Goal: Information Seeking & Learning: Check status

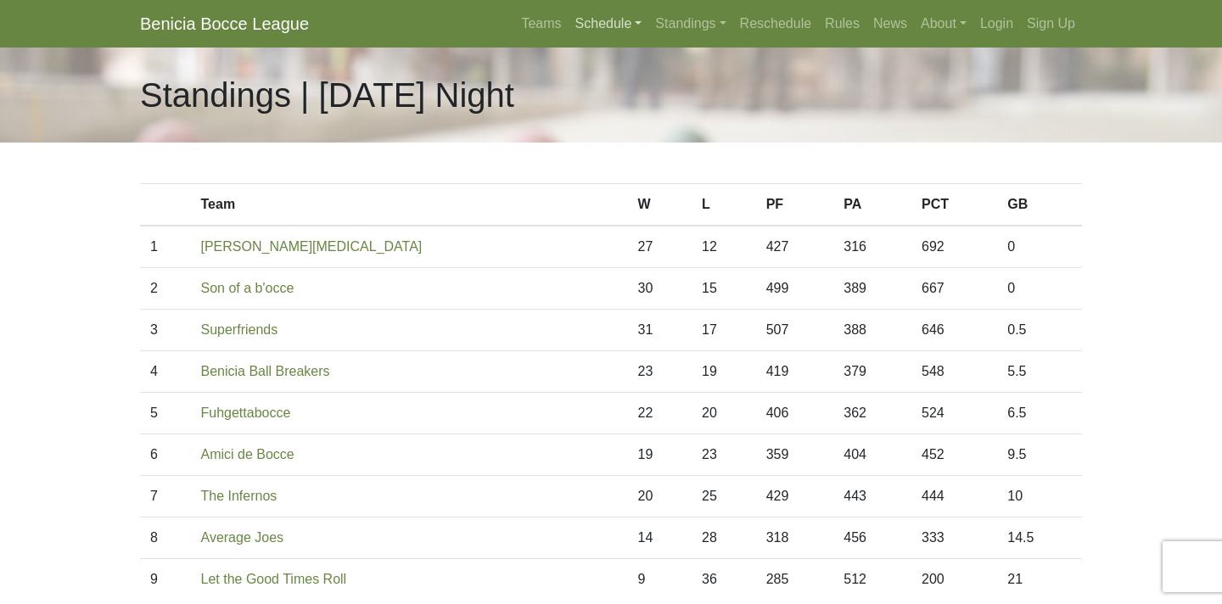
click at [576, 31] on link "Schedule" at bounding box center [609, 24] width 81 height 34
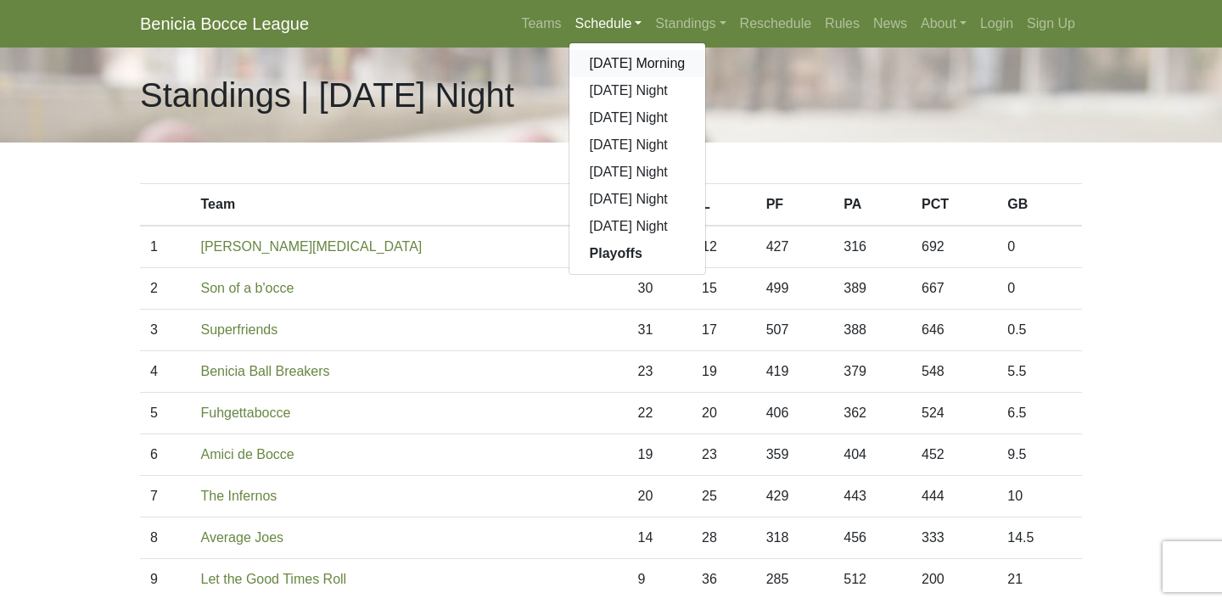
click at [578, 60] on link "[DATE] Morning" at bounding box center [638, 63] width 137 height 27
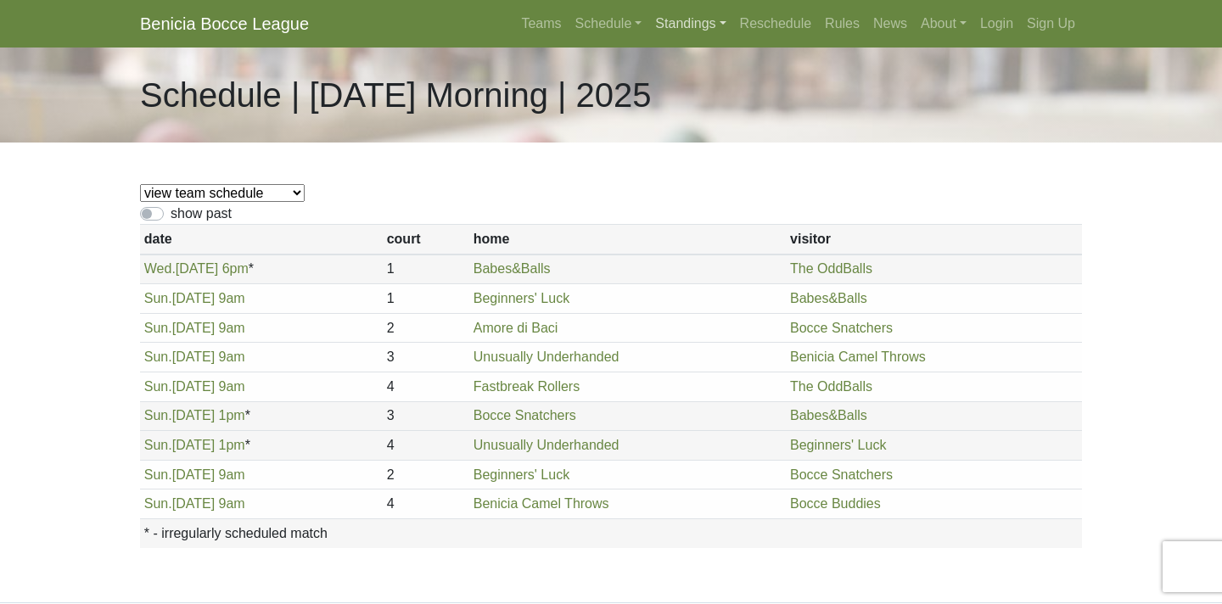
click at [671, 23] on link "Standings" at bounding box center [690, 24] width 84 height 34
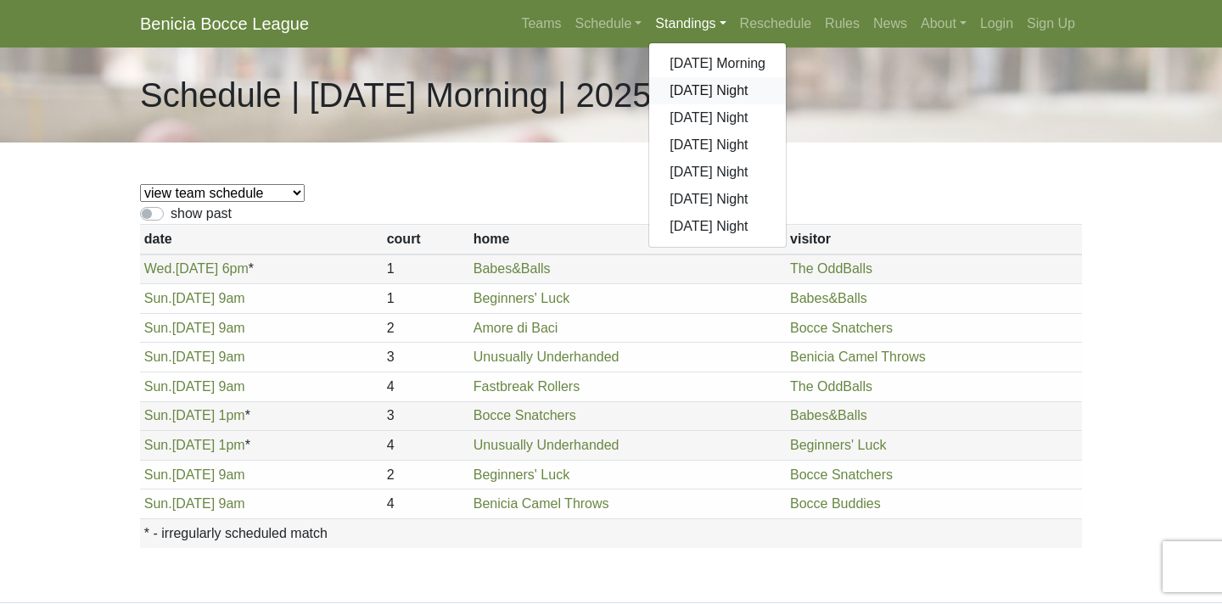
click at [667, 86] on link "[DATE] Night" at bounding box center [717, 90] width 137 height 27
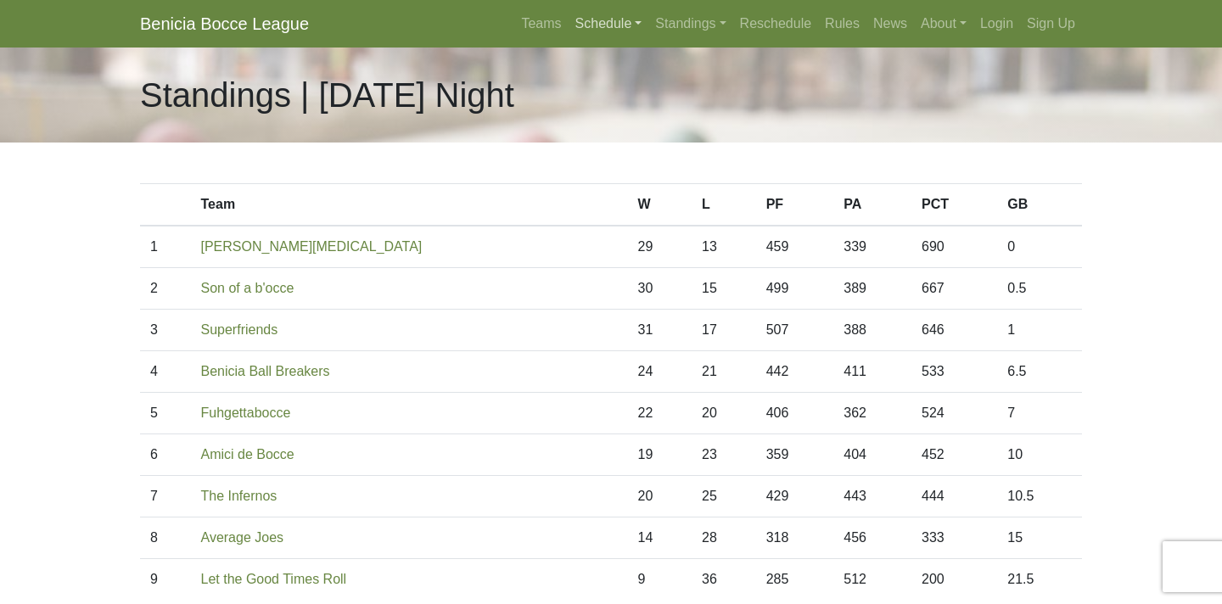
click at [609, 25] on link "Schedule" at bounding box center [609, 24] width 81 height 34
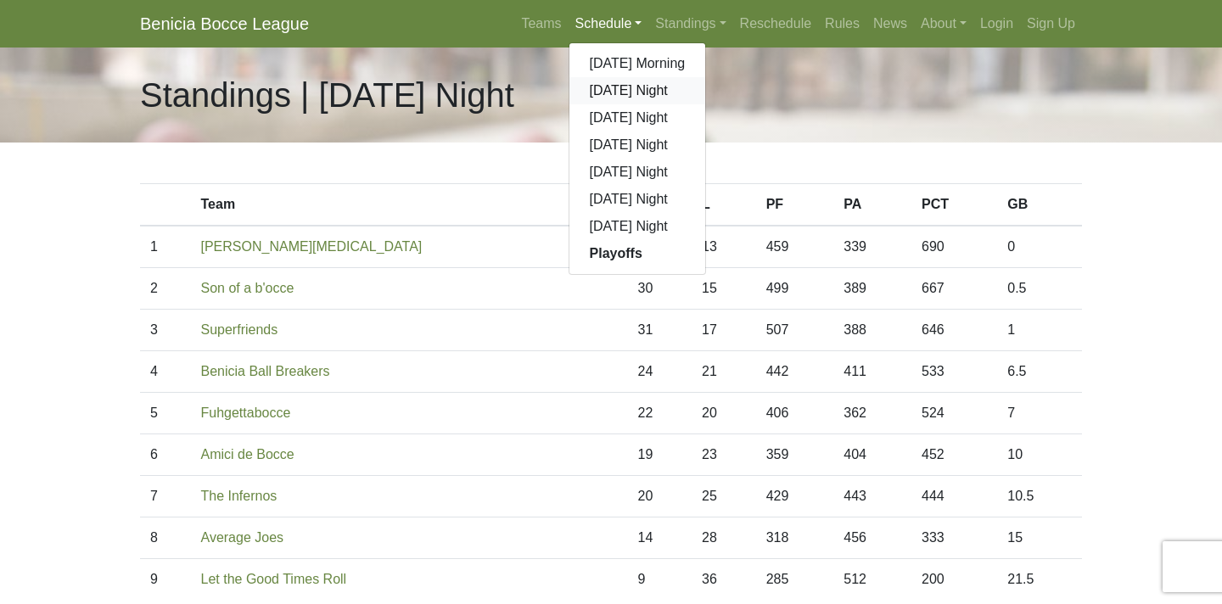
click at [610, 93] on link "[DATE] Night" at bounding box center [638, 90] width 137 height 27
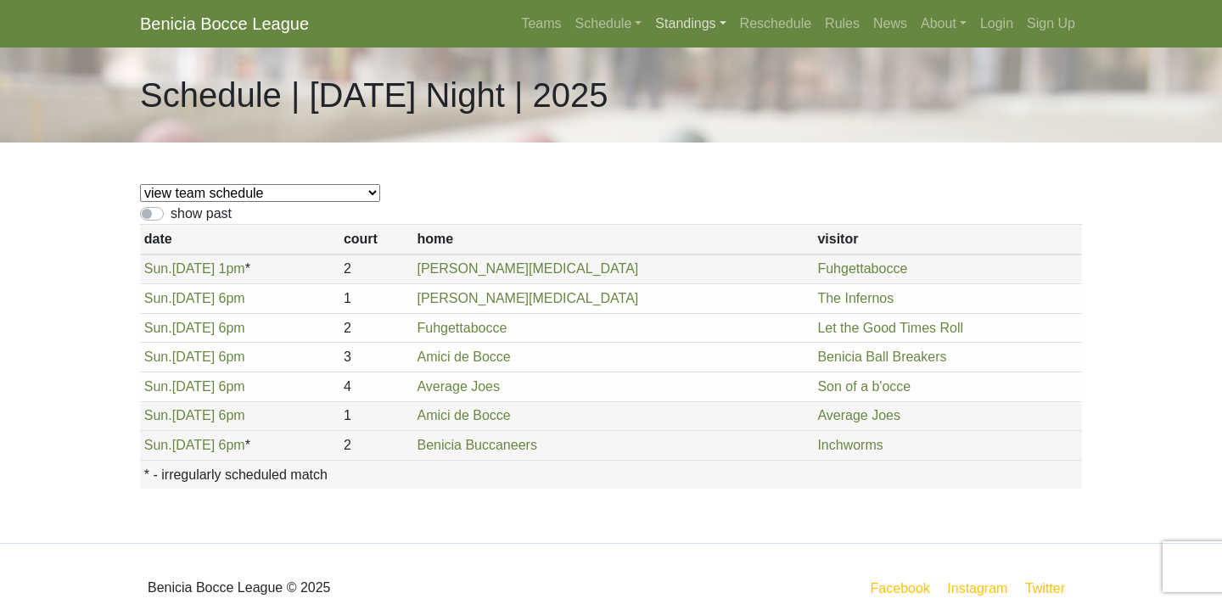
click at [670, 26] on link "Standings" at bounding box center [690, 24] width 84 height 34
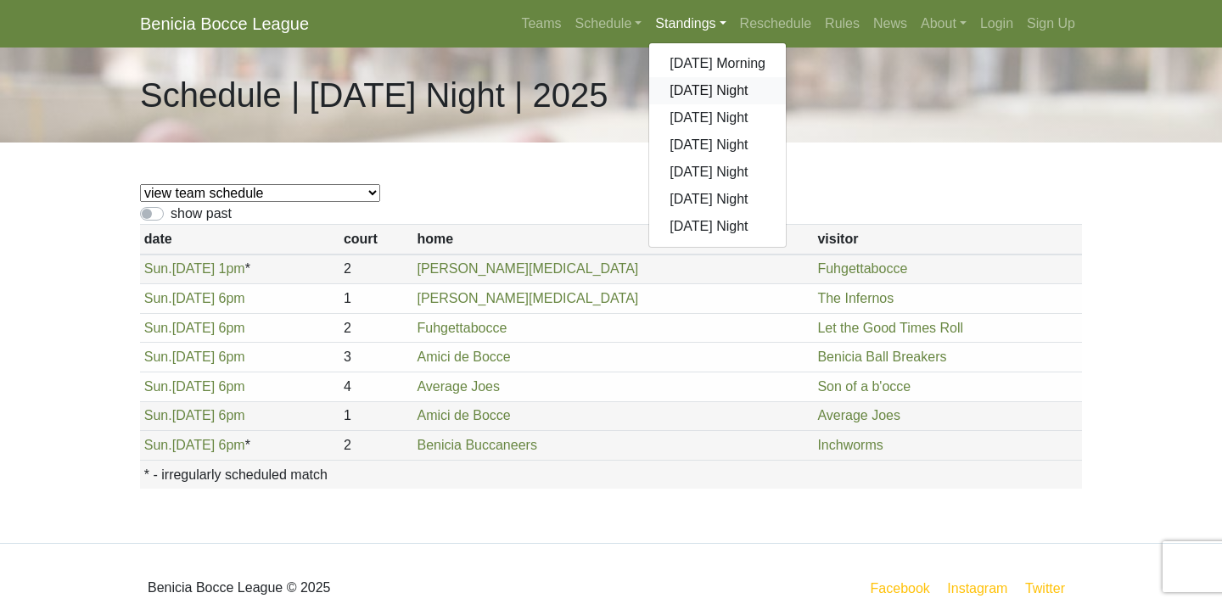
click at [683, 91] on link "[DATE] Night" at bounding box center [717, 90] width 137 height 27
